Goal: Navigation & Orientation: Find specific page/section

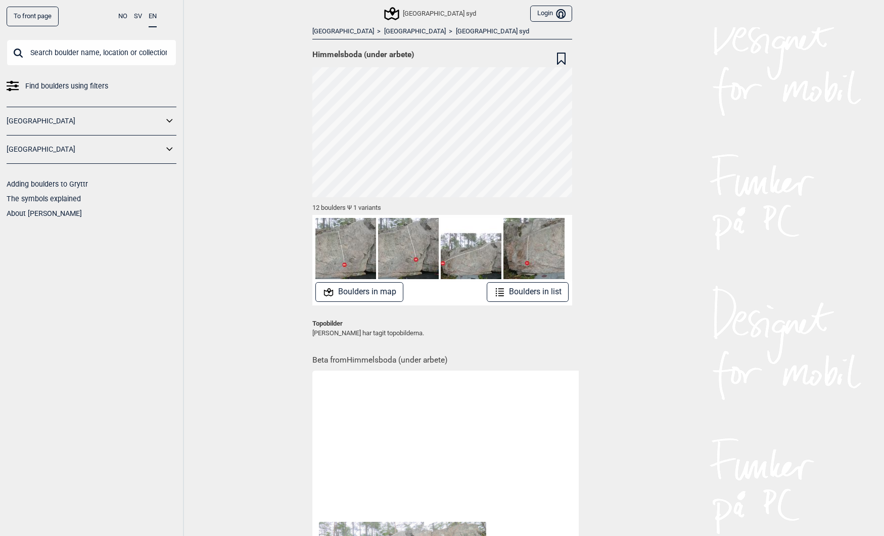
click at [387, 289] on button "Boulders in map" at bounding box center [359, 292] width 88 height 20
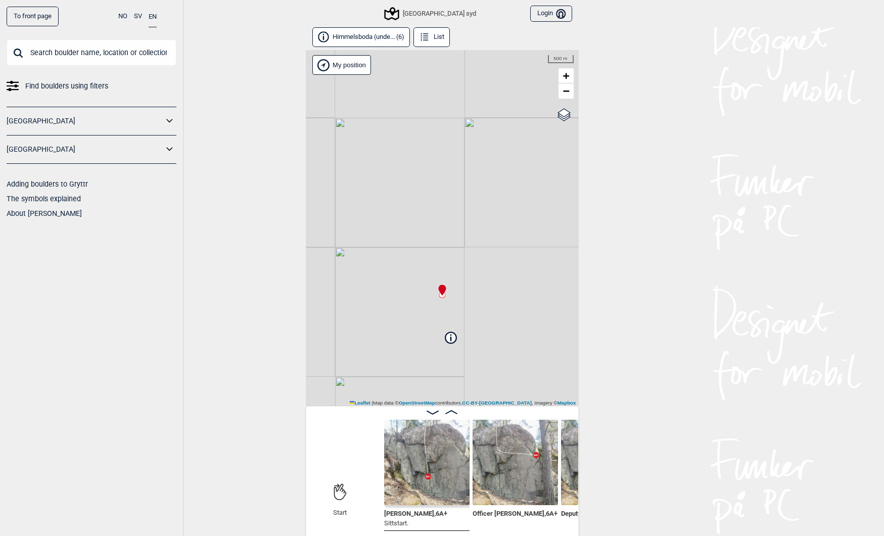
scroll to position [0, 98]
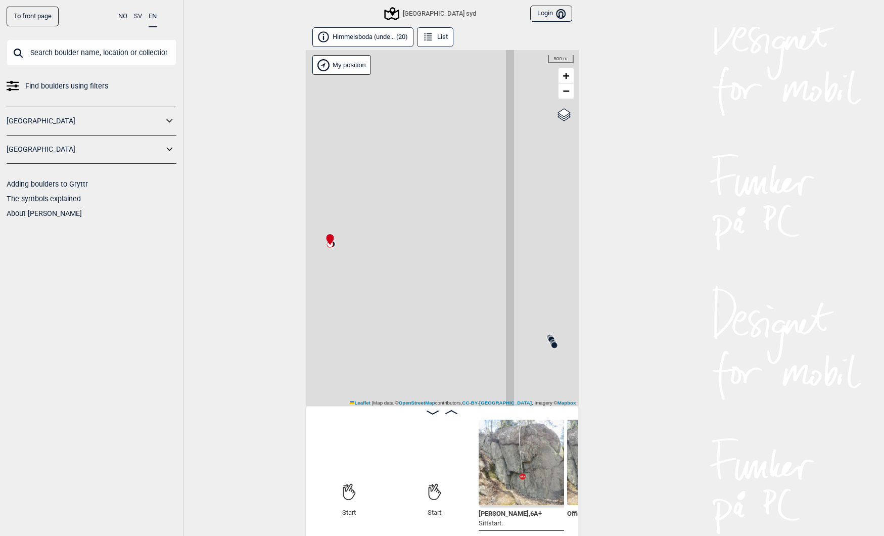
scroll to position [0, 79]
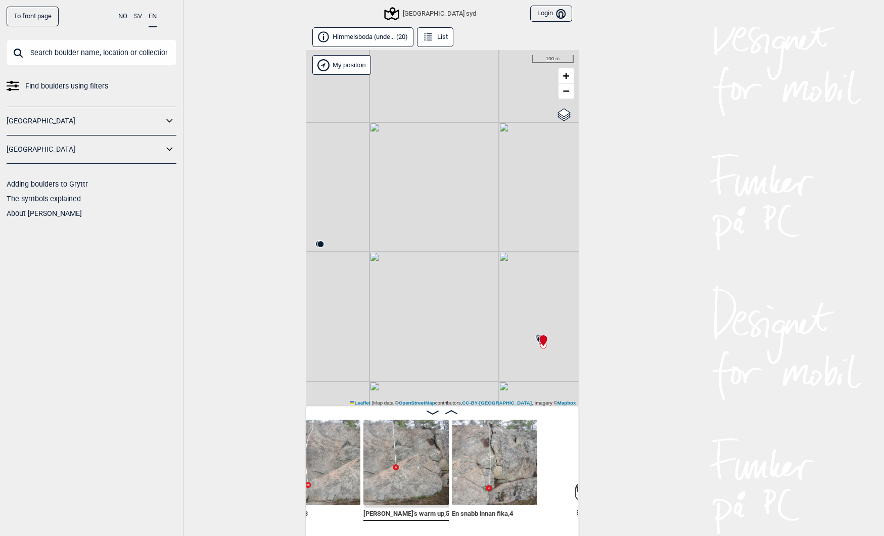
scroll to position [0, 1597]
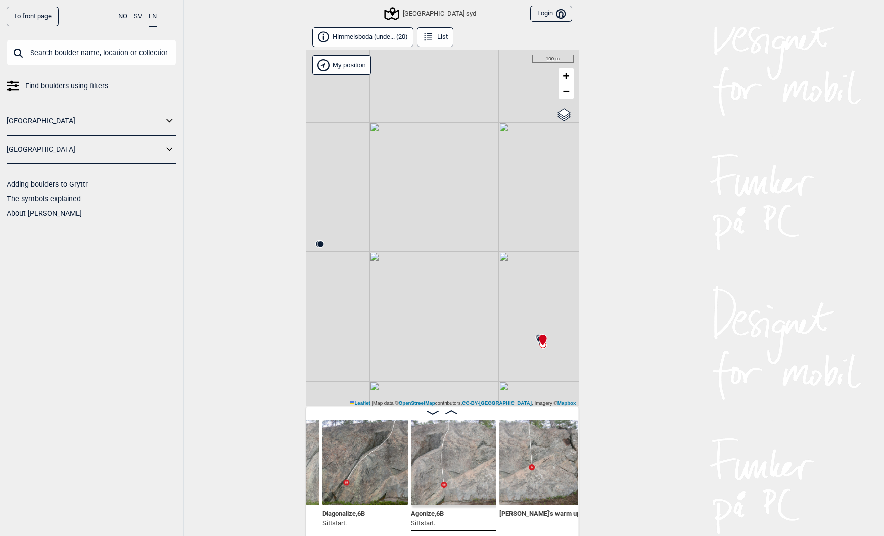
scroll to position [0, 1575]
